Goal: Task Accomplishment & Management: Manage account settings

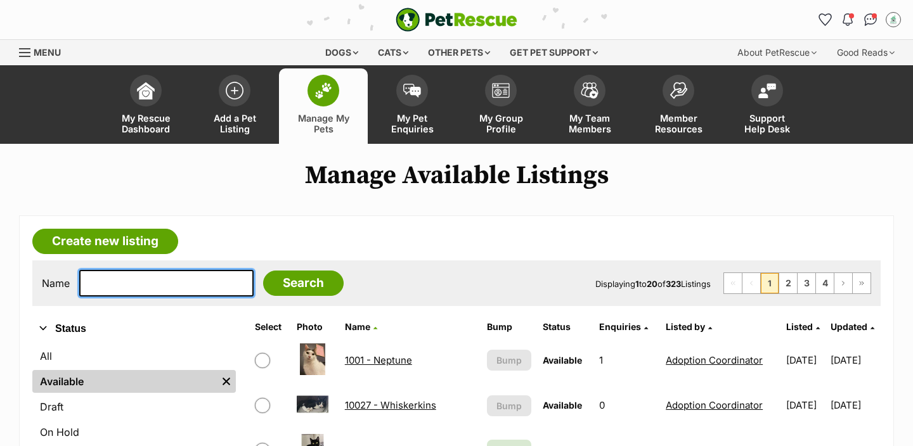
click at [122, 288] on input "text" at bounding box center [166, 283] width 174 height 27
type input "ror"
click at [263, 271] on input "Search" at bounding box center [303, 283] width 81 height 25
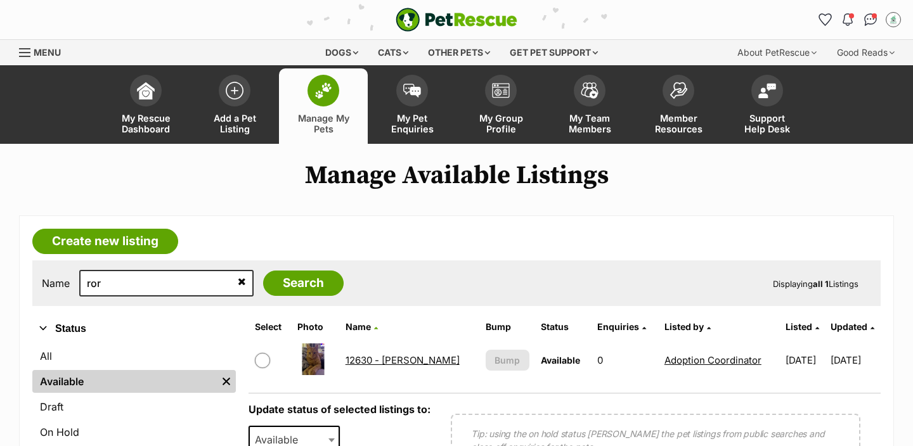
click at [383, 361] on link "12630 - [PERSON_NAME]" at bounding box center [403, 360] width 114 height 12
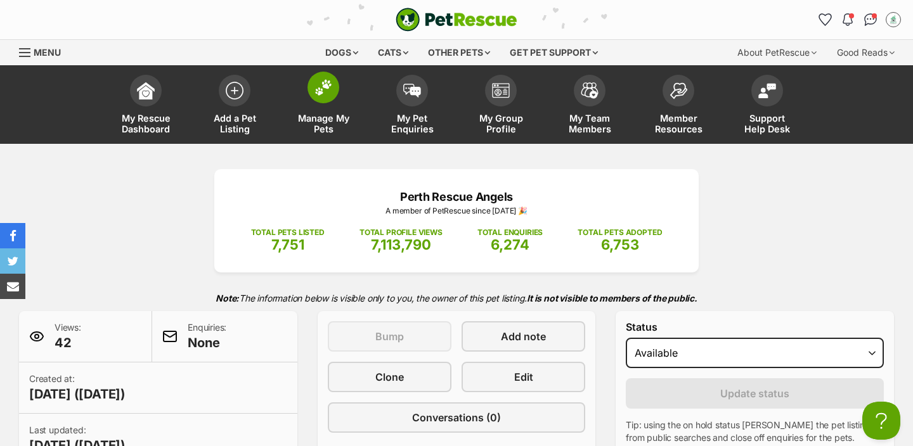
click at [320, 105] on link "Manage My Pets" at bounding box center [323, 105] width 89 height 75
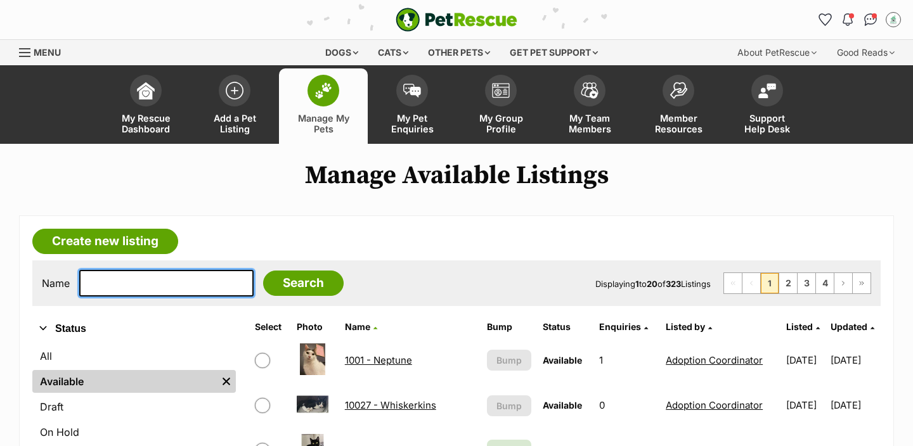
click at [150, 292] on input "text" at bounding box center [166, 283] width 174 height 27
type input "lag"
click at [263, 271] on input "Search" at bounding box center [303, 283] width 81 height 25
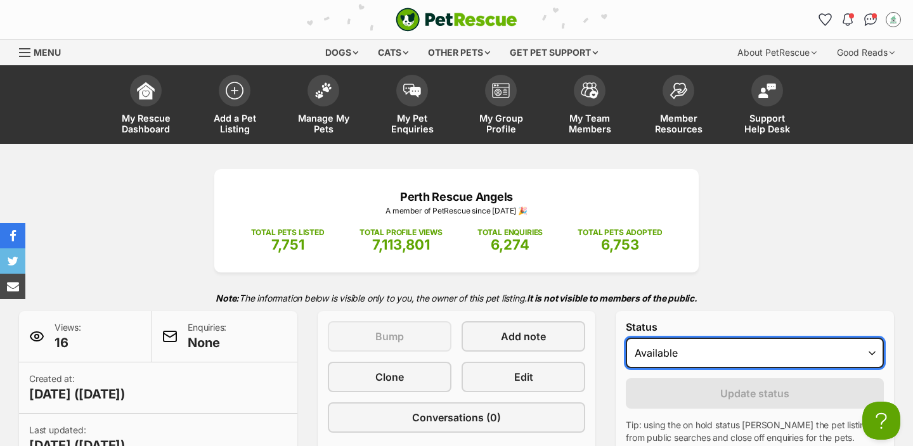
click at [663, 360] on select "Draft Available On hold Adopted" at bounding box center [755, 353] width 258 height 30
select select "rehomed"
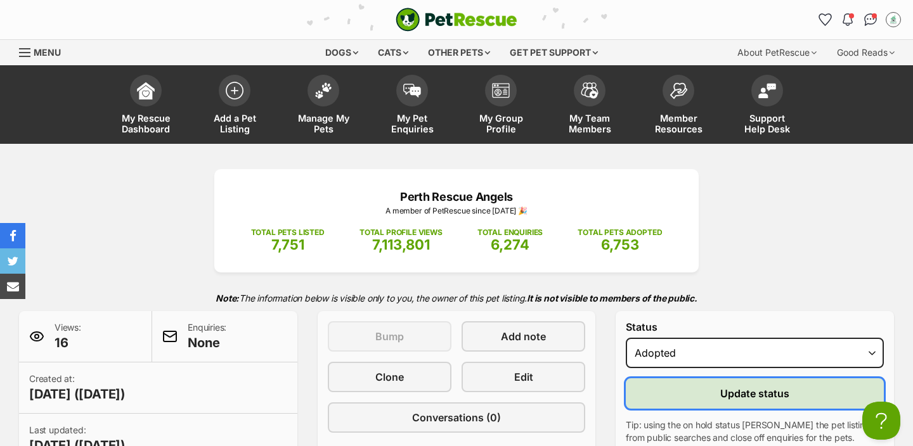
click at [700, 392] on button "Update status" at bounding box center [755, 393] width 258 height 30
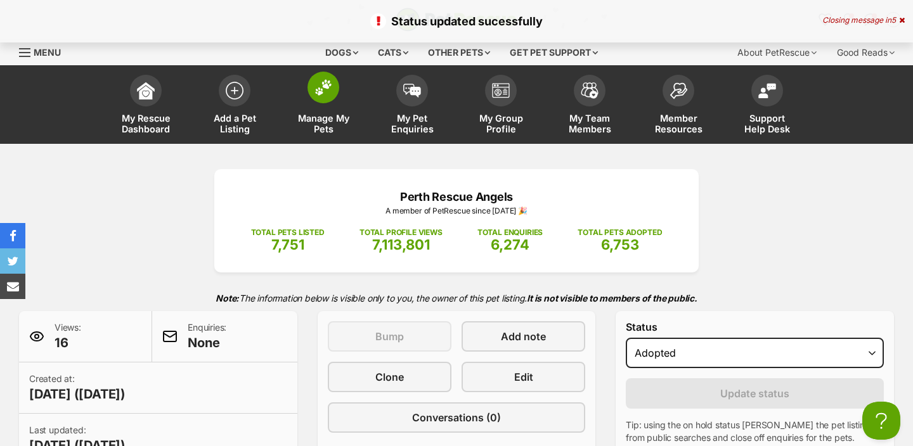
click at [317, 94] on img at bounding box center [323, 87] width 18 height 16
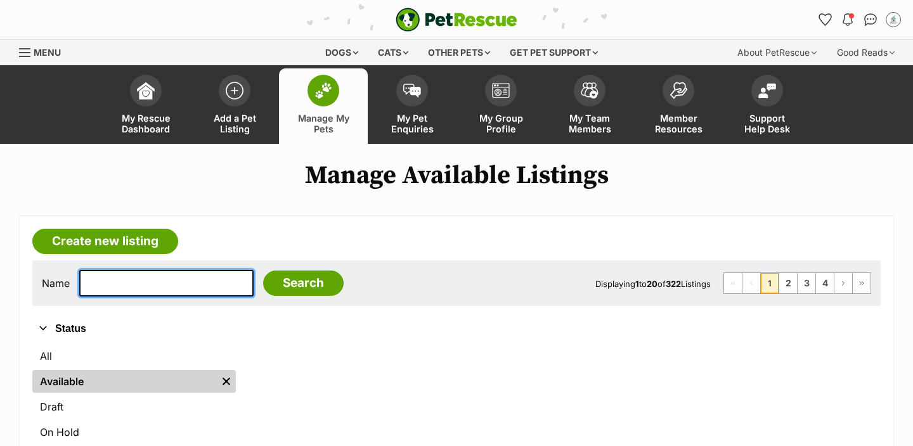
click at [138, 287] on input "text" at bounding box center [166, 283] width 174 height 27
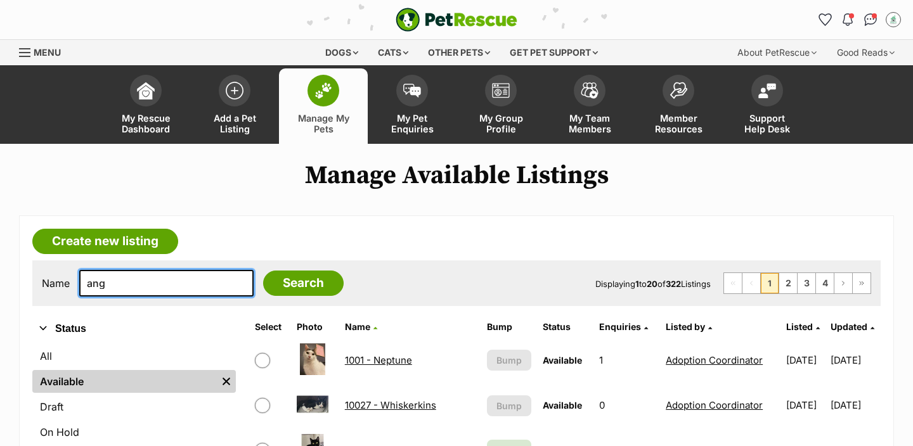
type input "ang"
click at [263, 271] on input "Search" at bounding box center [303, 283] width 81 height 25
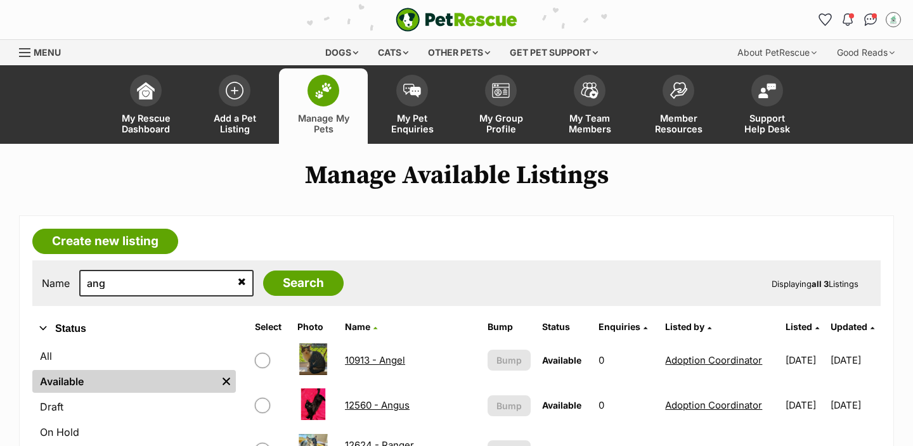
click at [374, 404] on link "12560 - Angus" at bounding box center [377, 405] width 65 height 12
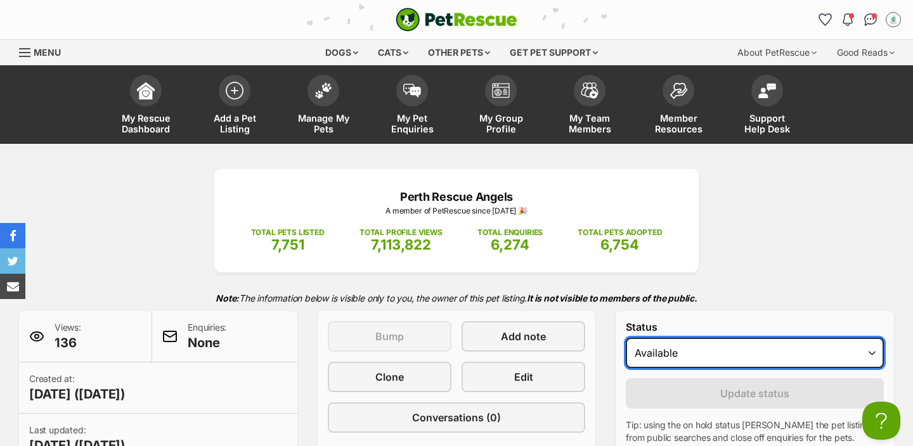
click at [649, 354] on select "Draft Available On hold Adopted" at bounding box center [755, 353] width 258 height 30
select select "rehomed"
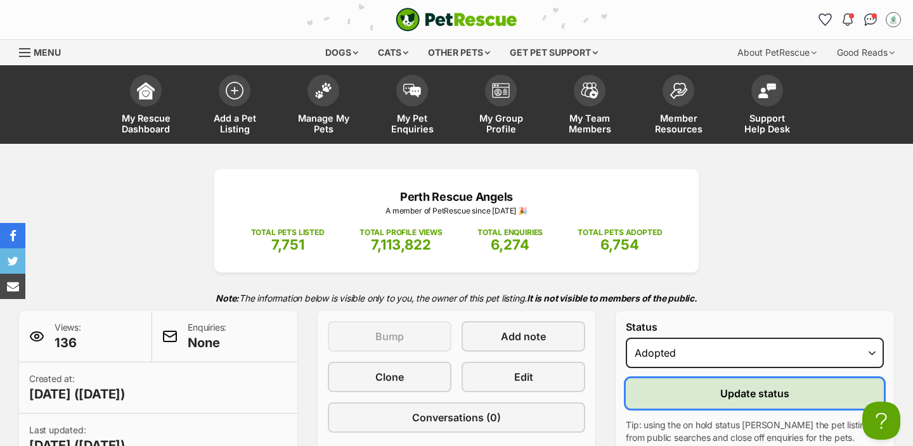
click at [673, 396] on button "Update status" at bounding box center [755, 393] width 258 height 30
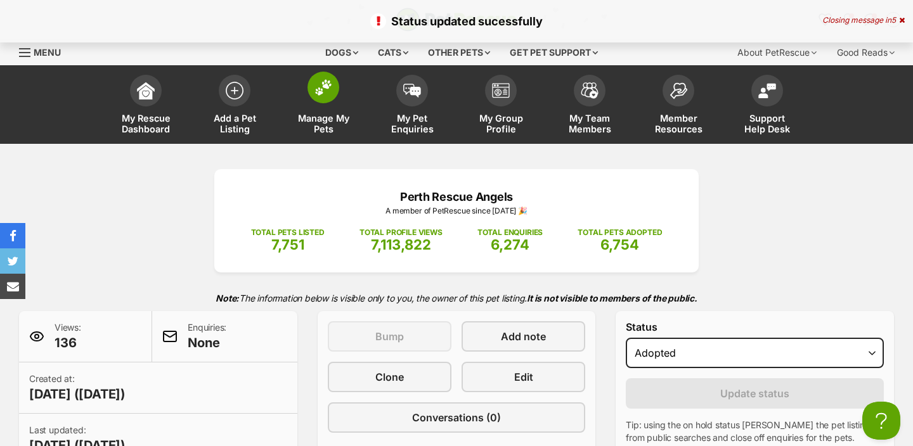
click at [327, 101] on span at bounding box center [323, 88] width 32 height 32
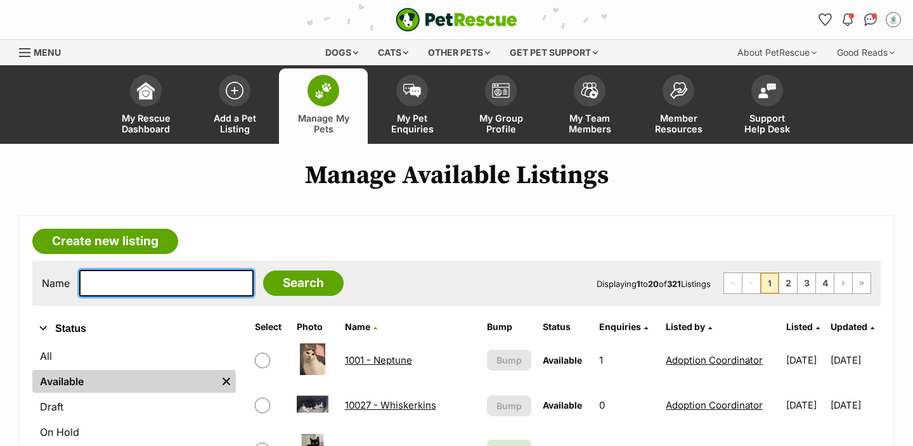
click at [136, 288] on input "text" at bounding box center [166, 283] width 174 height 27
type input "val"
click at [263, 271] on input "Search" at bounding box center [303, 283] width 81 height 25
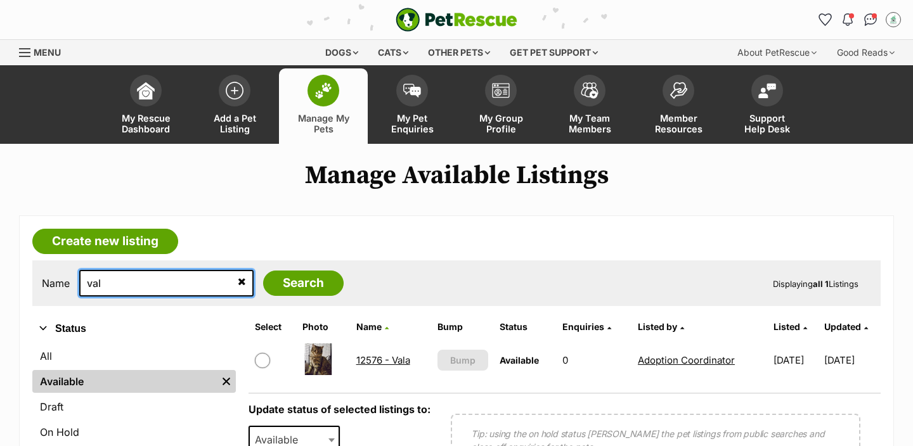
click at [158, 292] on input "val" at bounding box center [166, 283] width 174 height 27
type input "snoo"
click at [263, 271] on input "Search" at bounding box center [303, 283] width 81 height 25
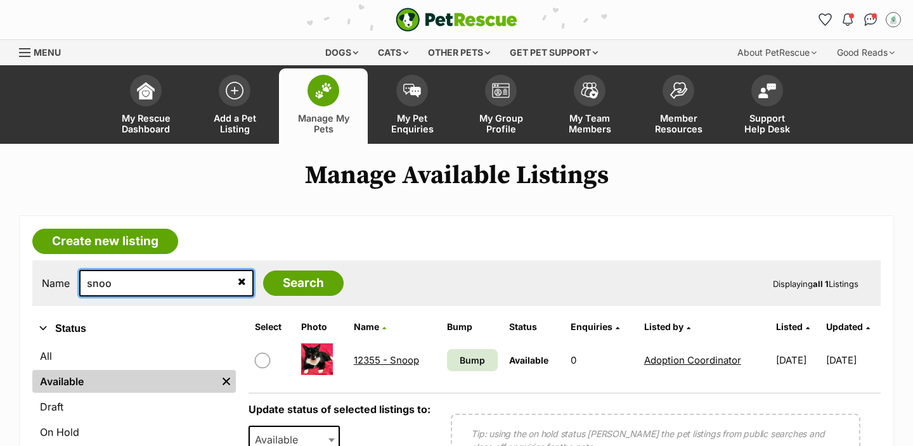
click at [144, 281] on input "snoo" at bounding box center [166, 283] width 174 height 27
type input "had"
click at [263, 271] on input "Search" at bounding box center [303, 283] width 81 height 25
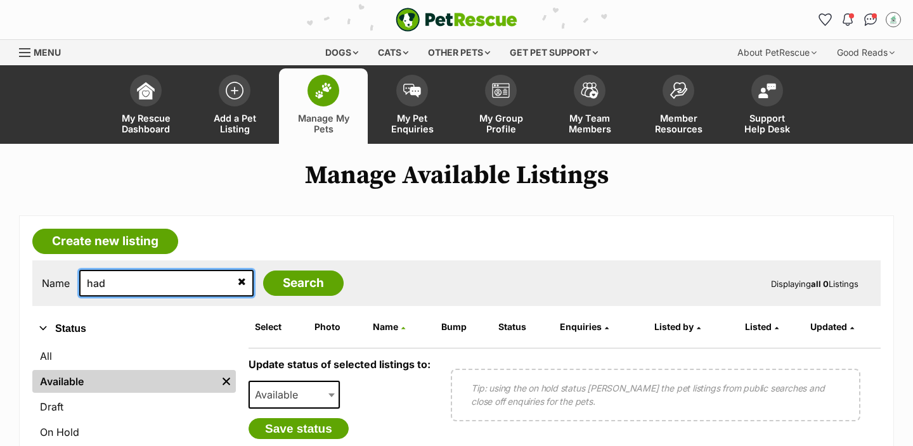
click at [153, 288] on input "had" at bounding box center [166, 283] width 174 height 27
type input "den"
click at [263, 271] on input "Search" at bounding box center [303, 283] width 81 height 25
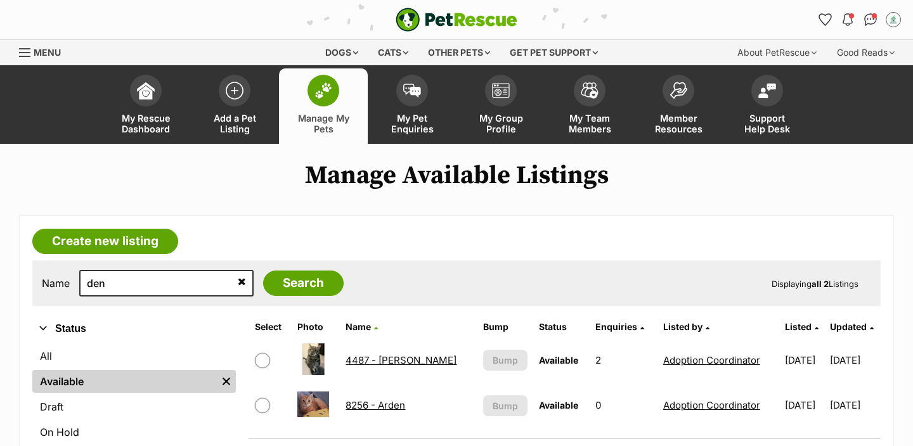
click at [381, 361] on link "4487 - [PERSON_NAME]" at bounding box center [401, 360] width 111 height 12
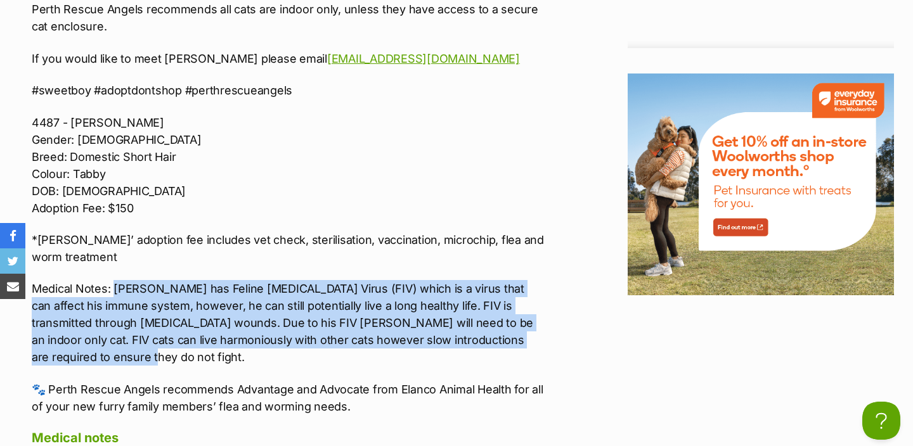
drag, startPoint x: 550, startPoint y: 328, endPoint x: 117, endPoint y: 273, distance: 437.1
click at [117, 273] on div "Advertisement Adoption information I've been adopted! This pet is no longer ava…" at bounding box center [456, 96] width 875 height 1823
copy p "[PERSON_NAME] has Feline [MEDICAL_DATA] Virus (FIV) which is a virus that can a…"
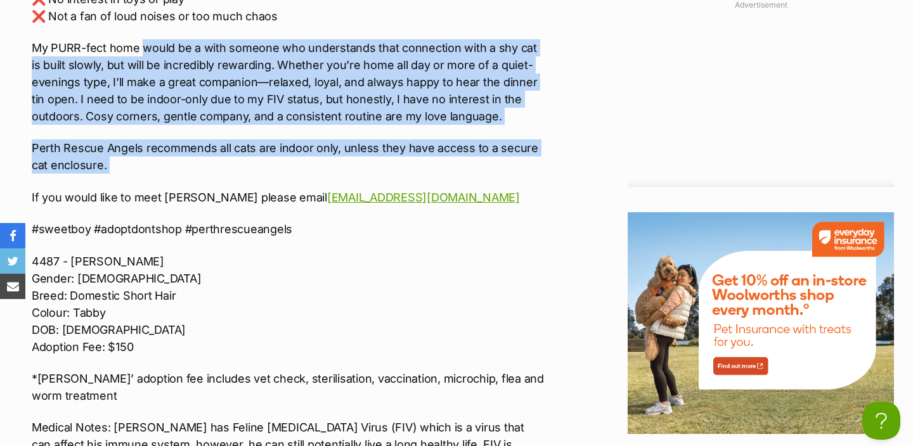
drag, startPoint x: 183, startPoint y: 164, endPoint x: 143, endPoint y: 33, distance: 136.8
copy div "would be a with someone who understands that connection with a shy cat is built…"
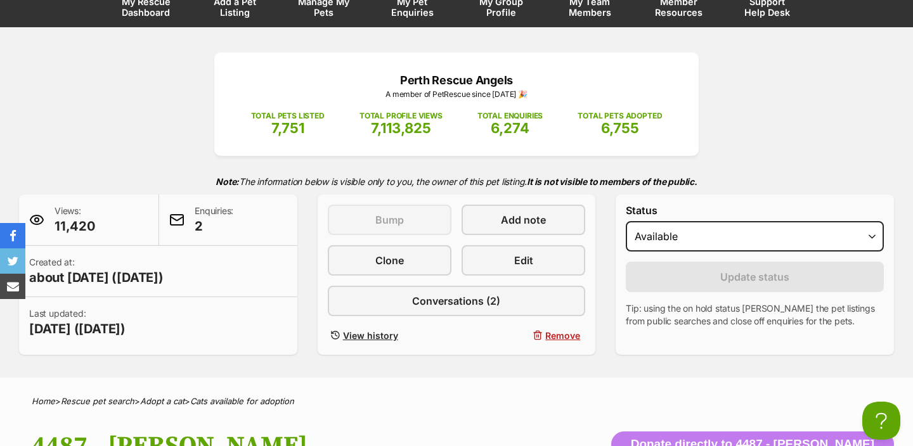
scroll to position [0, 0]
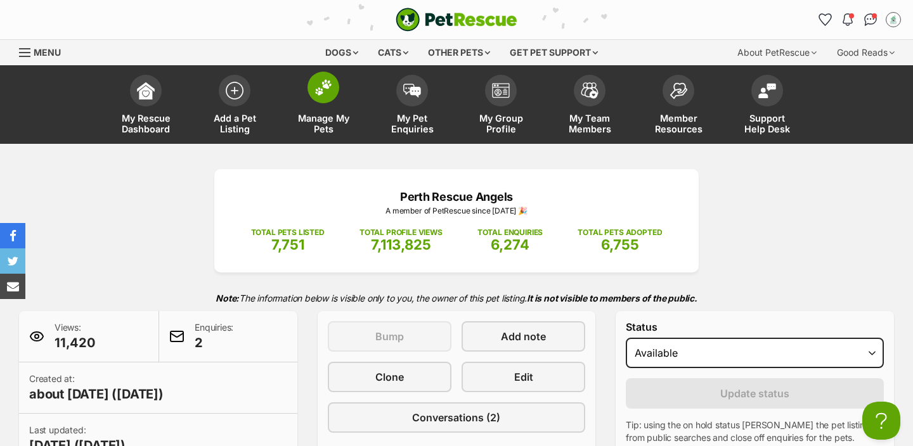
click at [310, 101] on link "Manage My Pets" at bounding box center [323, 105] width 89 height 75
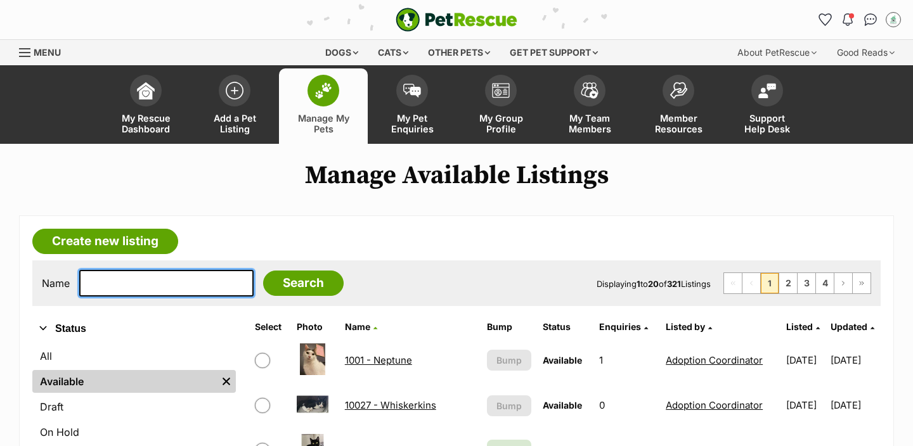
click at [155, 286] on input "text" at bounding box center [166, 283] width 174 height 27
type input "mau"
click at [263, 271] on input "Search" at bounding box center [303, 283] width 81 height 25
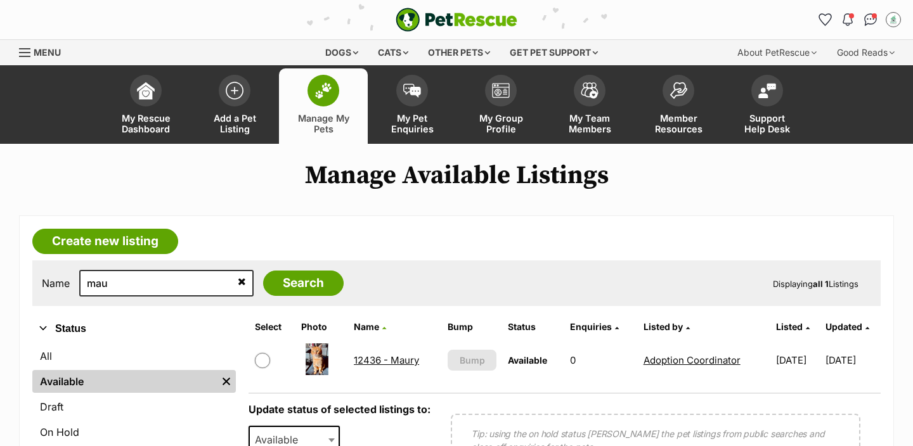
click at [368, 360] on link "12436 - Maury" at bounding box center [386, 360] width 65 height 12
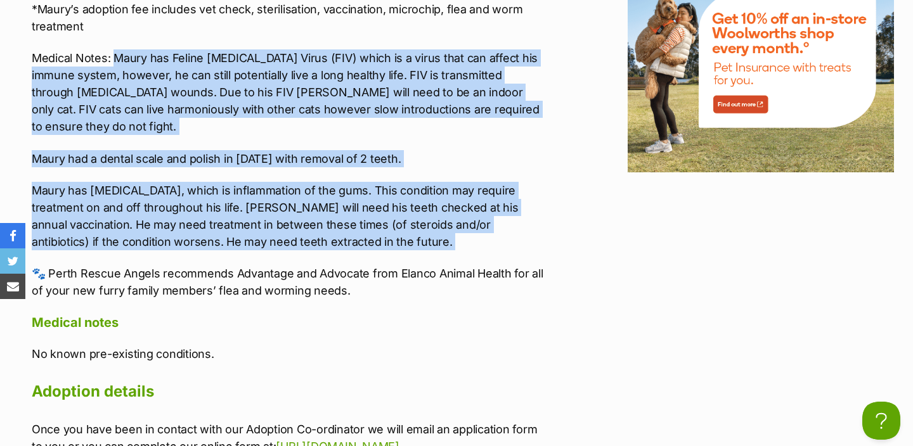
drag, startPoint x: 268, startPoint y: 238, endPoint x: 116, endPoint y: 56, distance: 237.7
copy div "Maury has Feline [MEDICAL_DATA] Virus (FIV) which is a virus that can affect hi…"
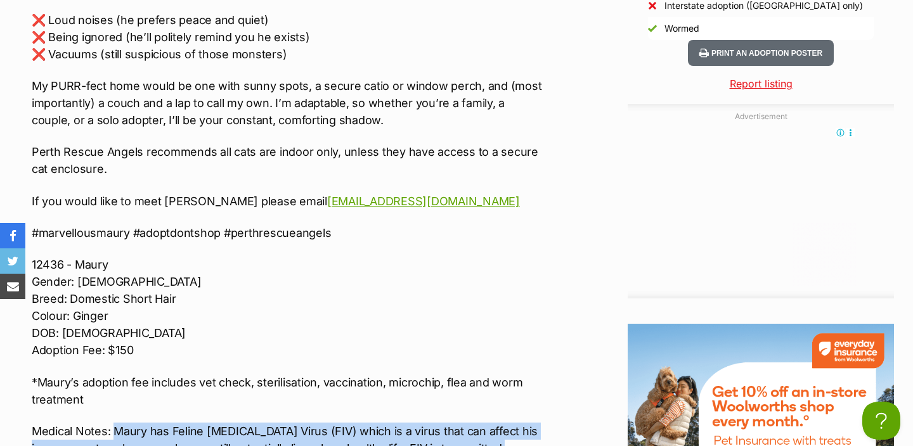
scroll to position [1607, 0]
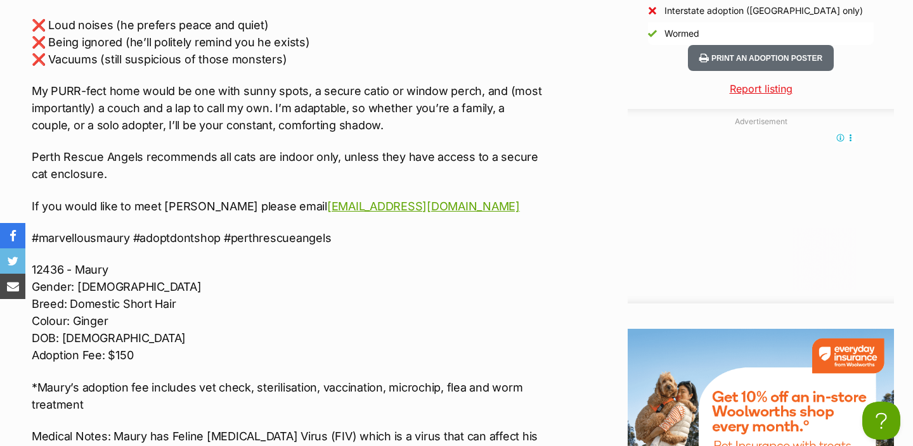
click at [158, 161] on p "Perth Rescue Angels recommends all cats are indoor only, unless they have acces…" at bounding box center [288, 165] width 512 height 34
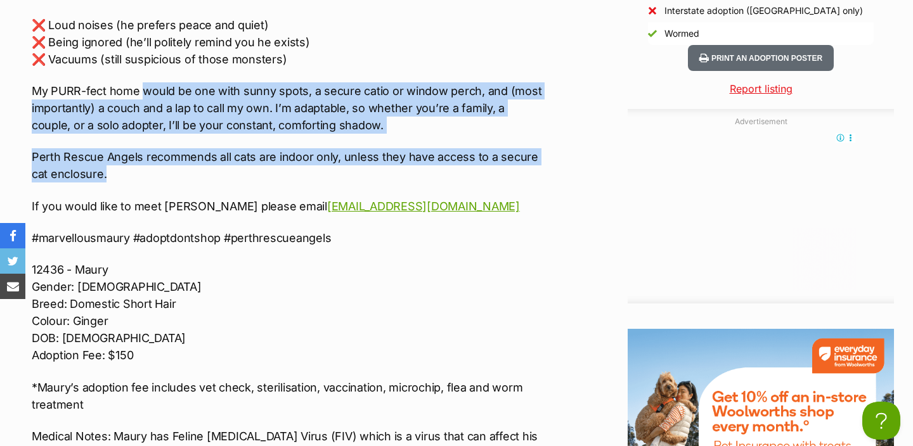
drag, startPoint x: 160, startPoint y: 171, endPoint x: 146, endPoint y: 91, distance: 81.7
click at [146, 91] on div "🐾🦁 PRESENTING MAURY 🦁🐾 Meet Maury – The Couch King with a Heart of Gold! 🧡 Natu…" at bounding box center [288, 131] width 512 height 1093
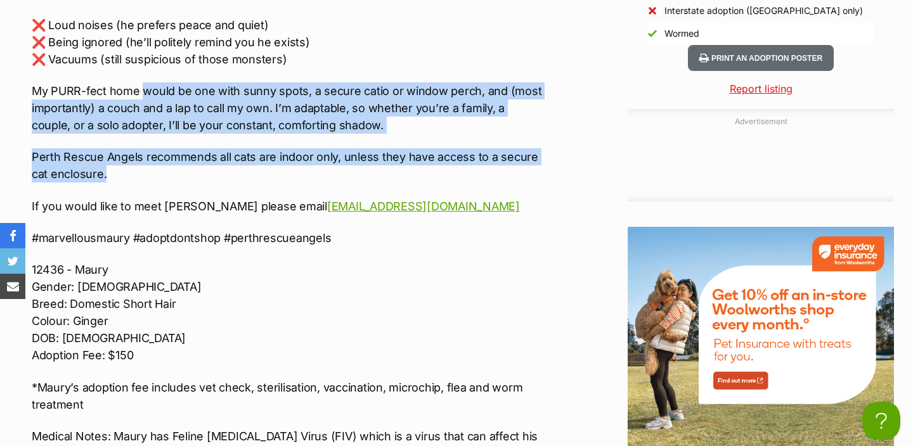
copy div "would be one with sunny spots, a secure catio or window perch, and (most import…"
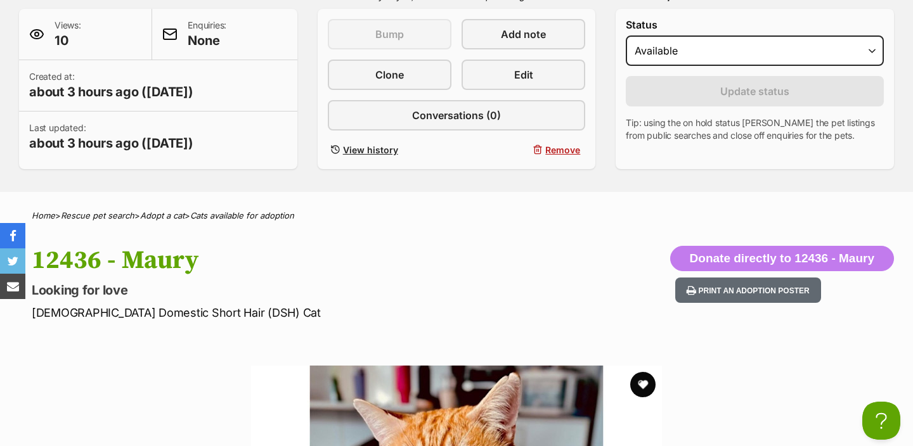
scroll to position [0, 0]
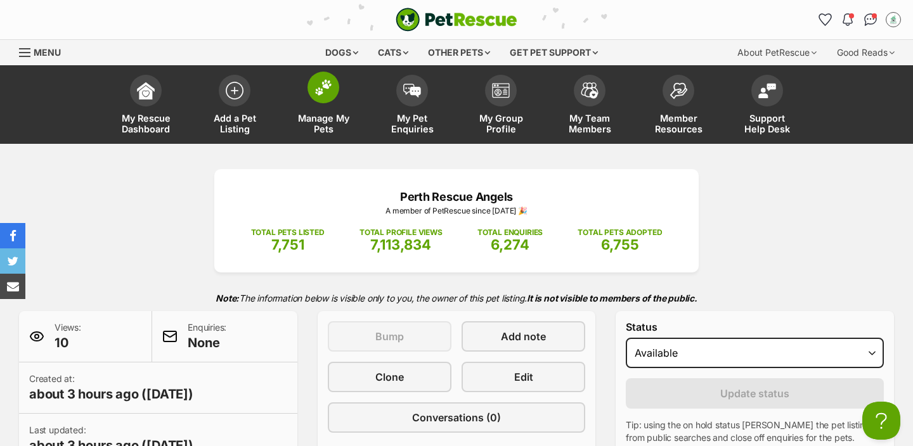
click at [314, 113] on span "Manage My Pets" at bounding box center [323, 124] width 57 height 22
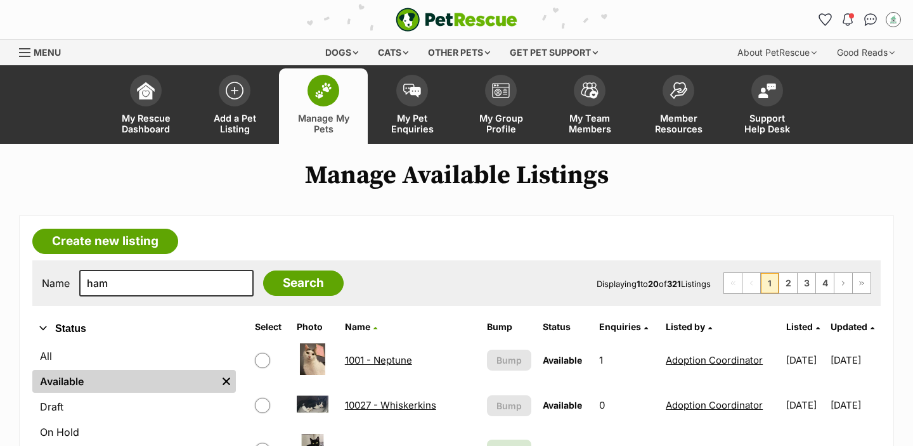
type input "ham"
click at [263, 271] on input "Search" at bounding box center [303, 283] width 81 height 25
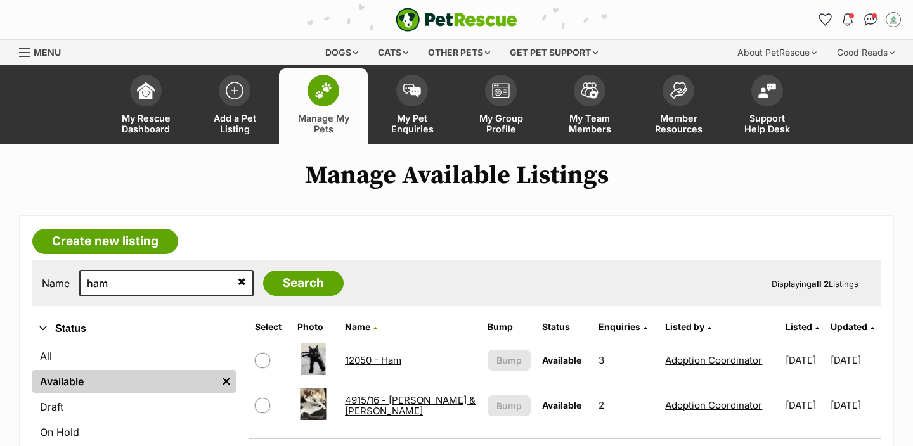
click at [377, 359] on link "12050 - Ham" at bounding box center [373, 360] width 56 height 12
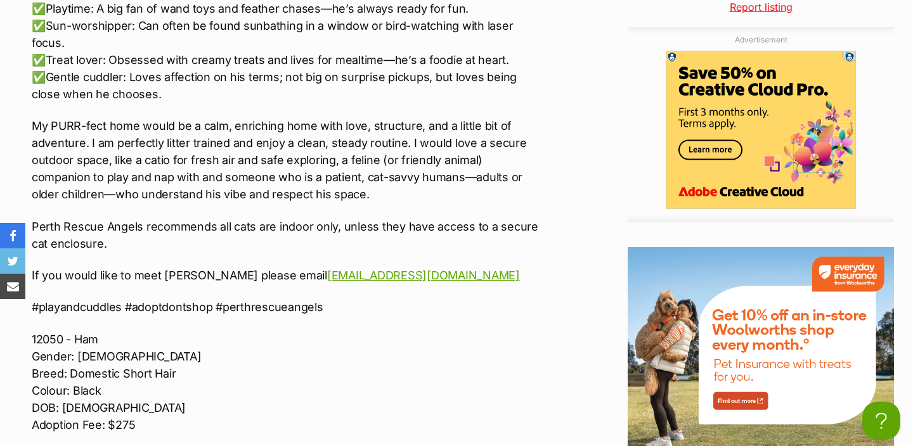
scroll to position [1673, 0]
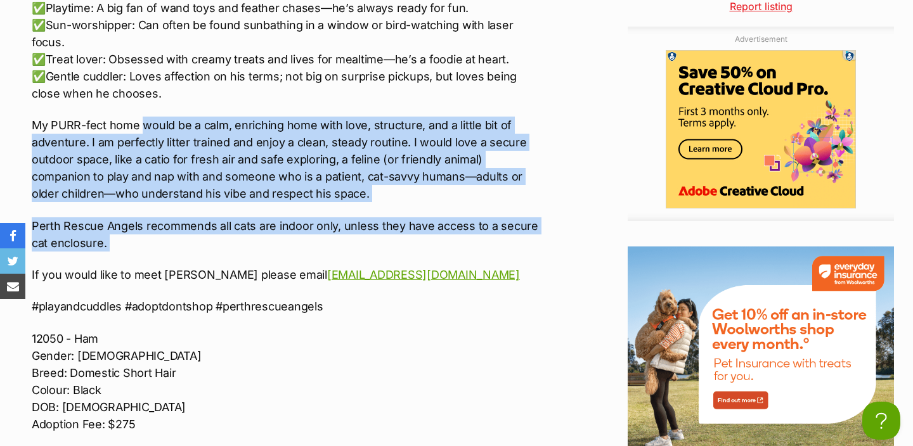
drag, startPoint x: 171, startPoint y: 219, endPoint x: 145, endPoint y: 94, distance: 127.6
click at [145, 94] on div "💟☀️ MEET HAM ☀️💟 Your charming house panther! 🖤🐾 Nature Ham is a confident, qui…" at bounding box center [288, 25] width 512 height 1012
click at [145, 117] on p "My PURR-fect home would be a calm, enriching home with love, structure, and a l…" at bounding box center [288, 160] width 512 height 86
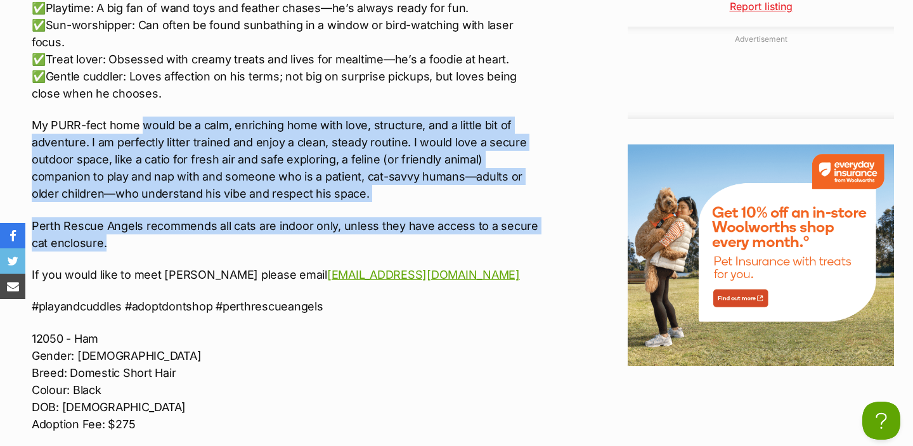
drag, startPoint x: 145, startPoint y: 94, endPoint x: 143, endPoint y: 205, distance: 111.0
click at [143, 205] on div "💟☀️ MEET HAM ☀️💟 Your charming house panther! 🖤🐾 Nature Ham is a confident, qui…" at bounding box center [288, 25] width 512 height 1012
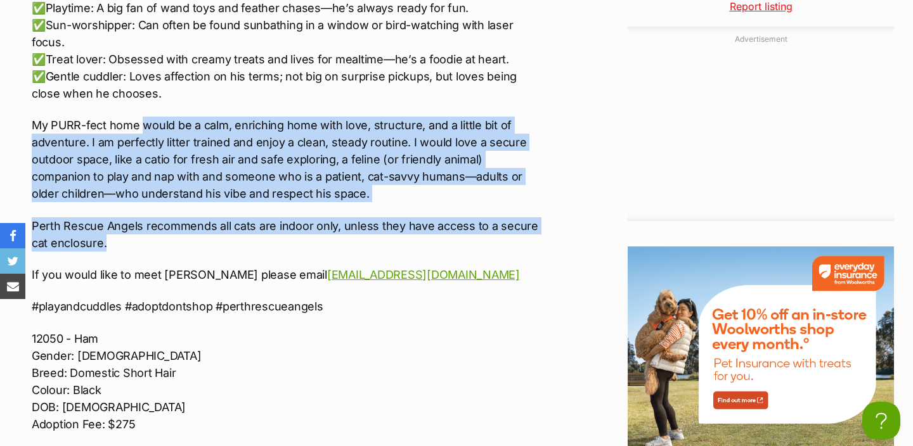
scroll to position [0, 0]
click at [141, 217] on p "Perth Rescue Angels recommends all cats are indoor only, unless they have acces…" at bounding box center [288, 234] width 512 height 34
drag, startPoint x: 141, startPoint y: 205, endPoint x: 143, endPoint y: 89, distance: 116.0
click at [143, 89] on div "💟☀️ MEET HAM ☀️💟 Your charming house panther! 🖤🐾 Nature Ham is a confident, qui…" at bounding box center [288, 25] width 512 height 1012
copy div "would be a calm, enriching home with love, structure, and a little bit of adven…"
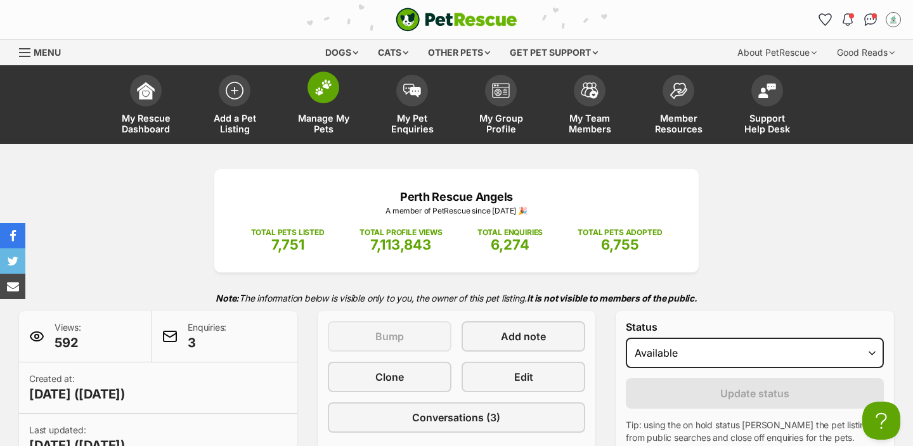
click at [351, 122] on span "Manage My Pets" at bounding box center [323, 124] width 57 height 22
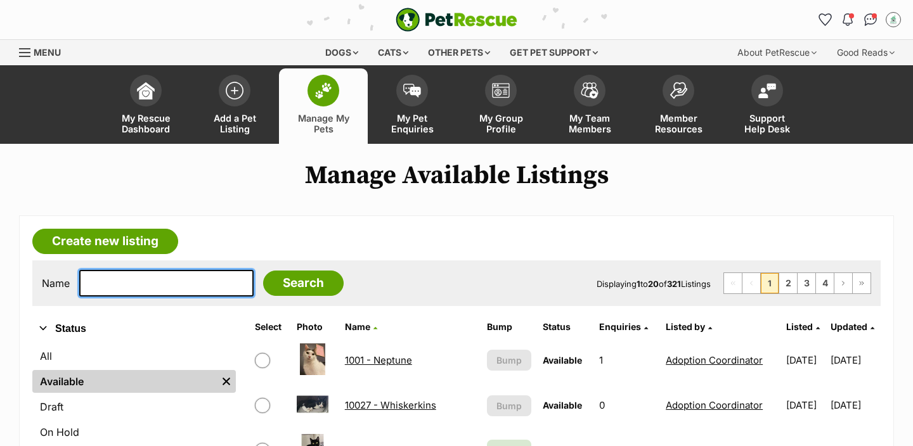
click at [126, 287] on input "text" at bounding box center [166, 283] width 174 height 27
type input "cha"
click at [263, 271] on input "Search" at bounding box center [303, 283] width 81 height 25
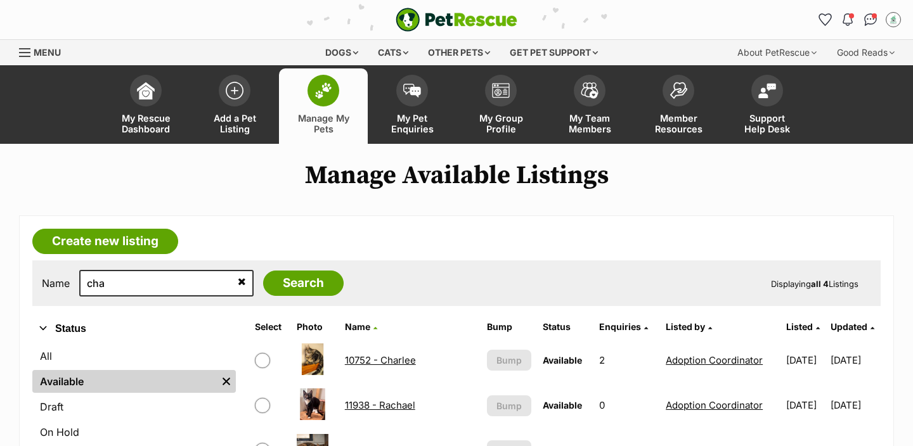
click at [376, 357] on link "10752 - Charlee" at bounding box center [380, 360] width 71 height 12
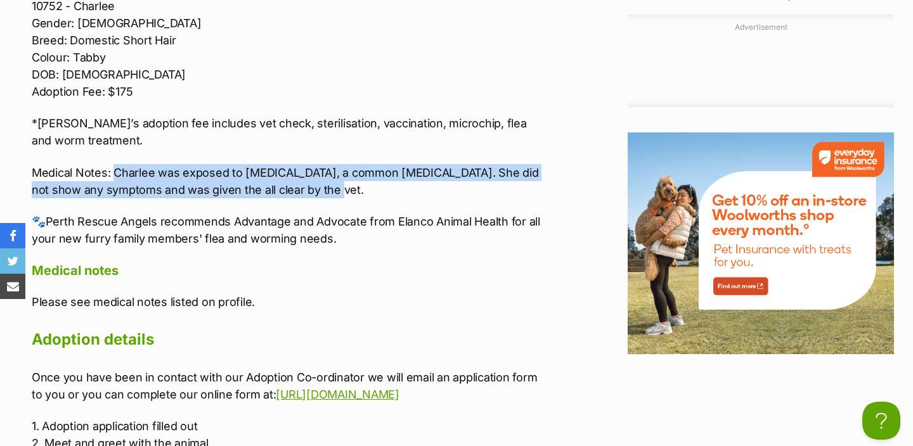
drag, startPoint x: 314, startPoint y: 194, endPoint x: 113, endPoint y: 172, distance: 202.2
click at [113, 172] on p "Medical Notes: Charlee was exposed to Ringworm, a common fungal infection. She …" at bounding box center [288, 181] width 512 height 34
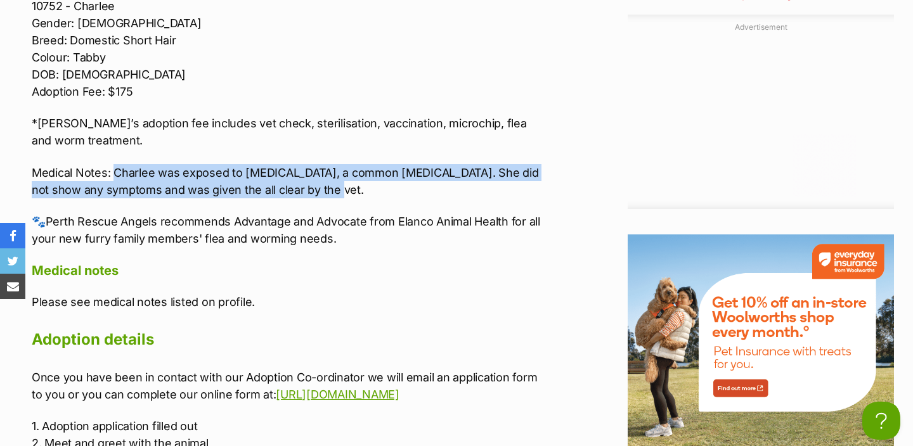
copy p "Charlee was exposed to Ringworm, a common fungal infection. She did not show an…"
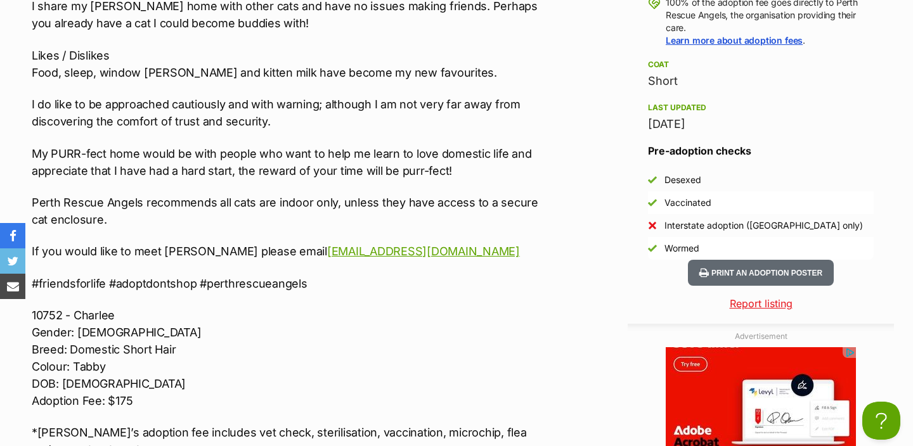
scroll to position [1359, 0]
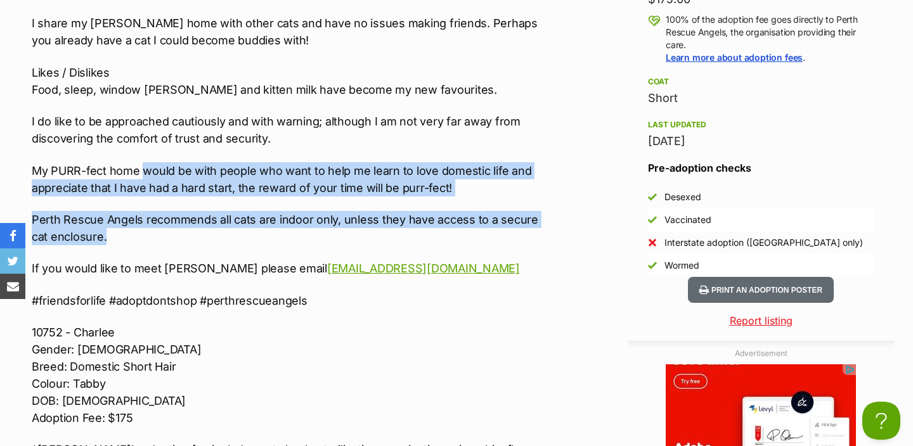
drag, startPoint x: 186, startPoint y: 235, endPoint x: 144, endPoint y: 171, distance: 77.4
click at [144, 171] on div "💟🧶 PRESENTING CHARLEE 🧶💟 Nature Hi there, I’m Charlee. I came into care with my…" at bounding box center [288, 203] width 512 height 740
copy div "would be with people who want to help me learn to love domestic life and apprec…"
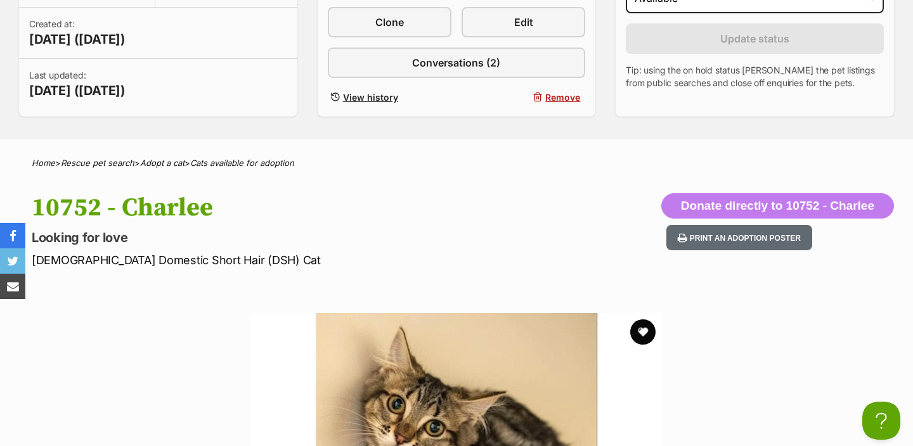
scroll to position [0, 0]
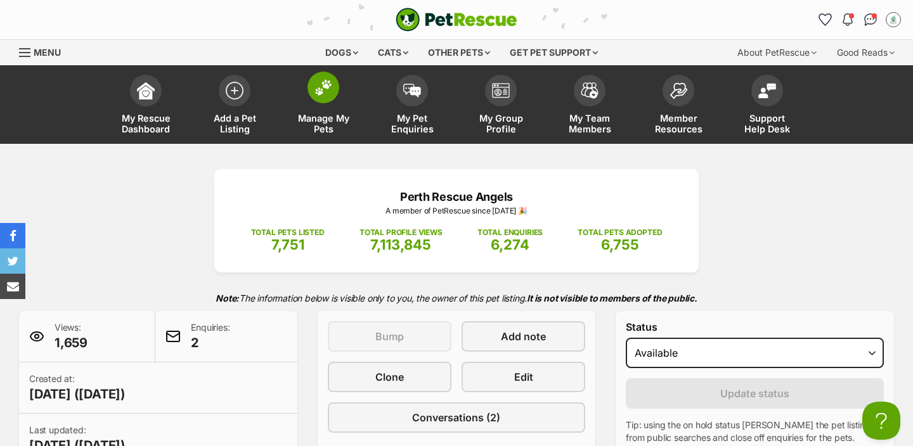
click at [326, 127] on span "Manage My Pets" at bounding box center [323, 124] width 57 height 22
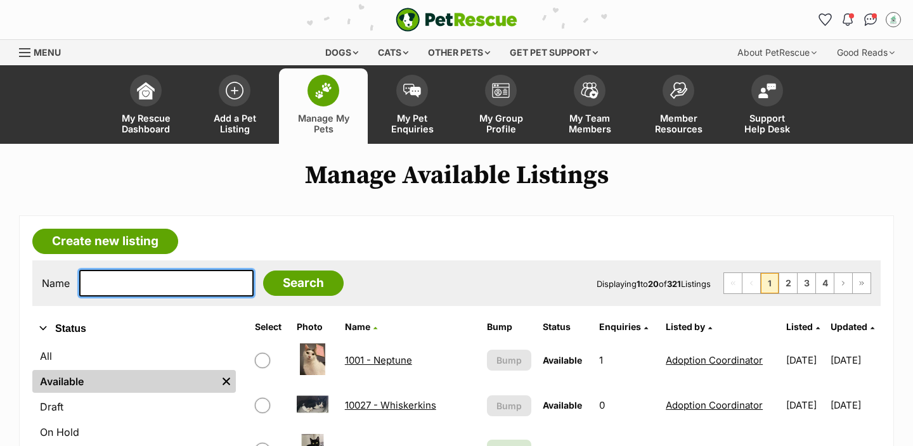
click at [138, 287] on input "text" at bounding box center [166, 283] width 174 height 27
type input "[PERSON_NAME]"
click at [263, 271] on input "Search" at bounding box center [303, 283] width 81 height 25
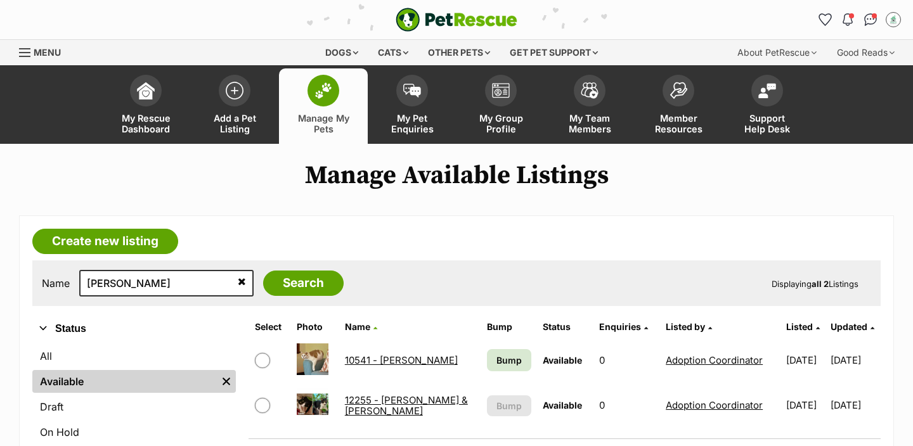
scroll to position [1, 0]
click at [381, 355] on link "10541 - [PERSON_NAME]" at bounding box center [401, 360] width 113 height 12
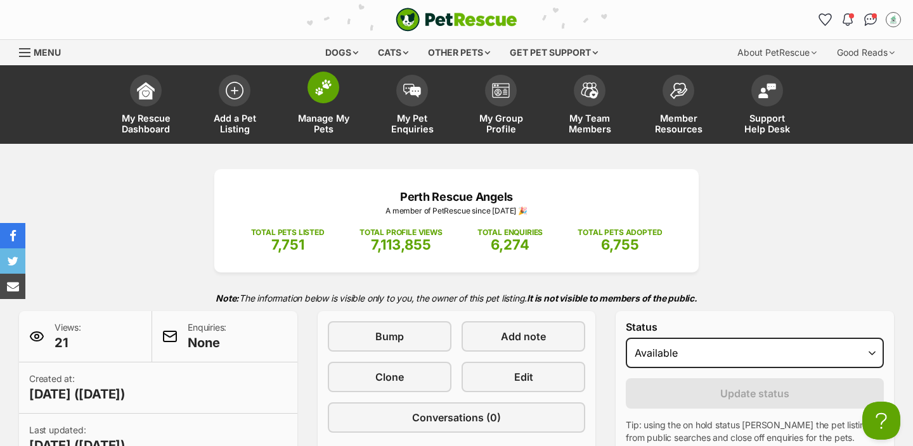
click at [326, 120] on span "Manage My Pets" at bounding box center [323, 124] width 57 height 22
